Goal: Task Accomplishment & Management: Manage account settings

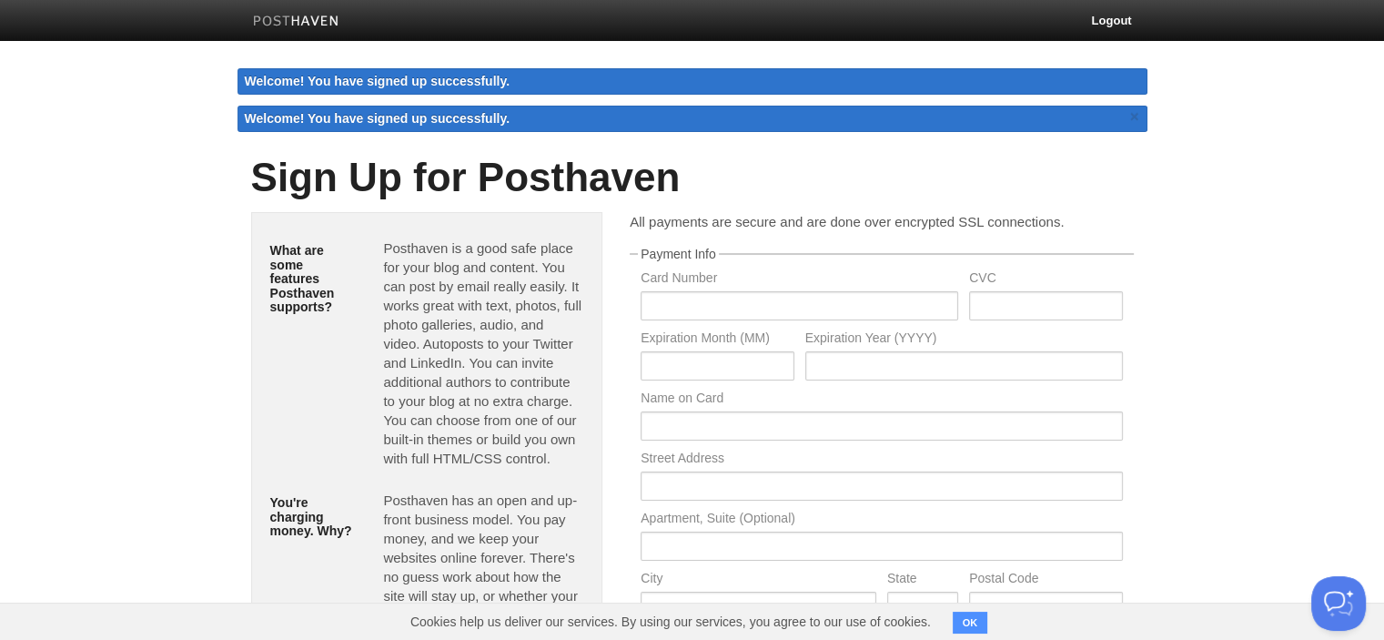
click at [304, 14] on link at bounding box center [296, 23] width 114 height 41
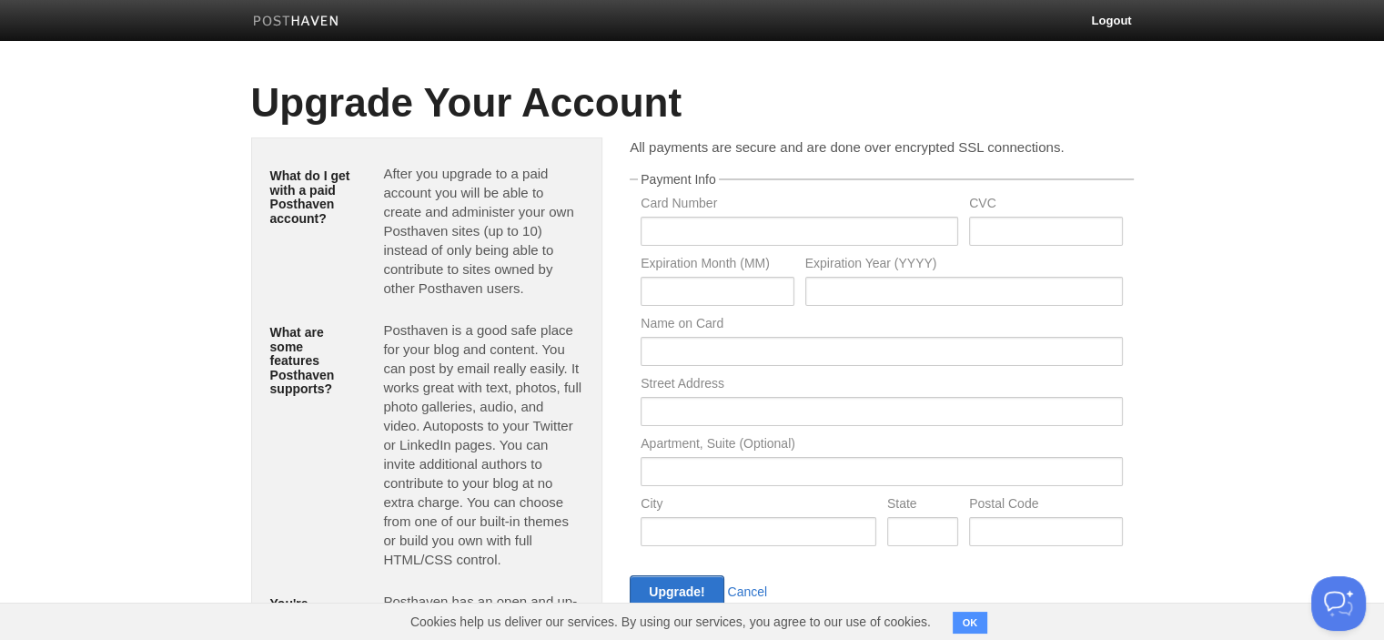
click at [302, 22] on img at bounding box center [296, 22] width 86 height 14
